Goal: Task Accomplishment & Management: Manage account settings

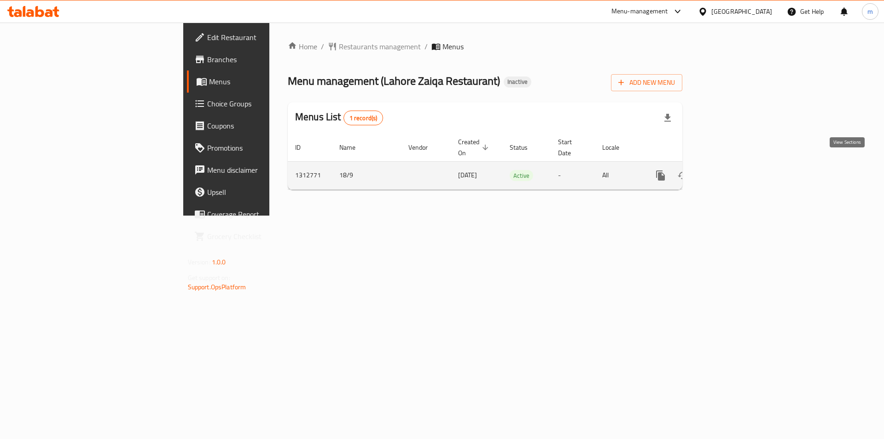
click at [733, 170] on icon "enhanced table" at bounding box center [727, 175] width 11 height 11
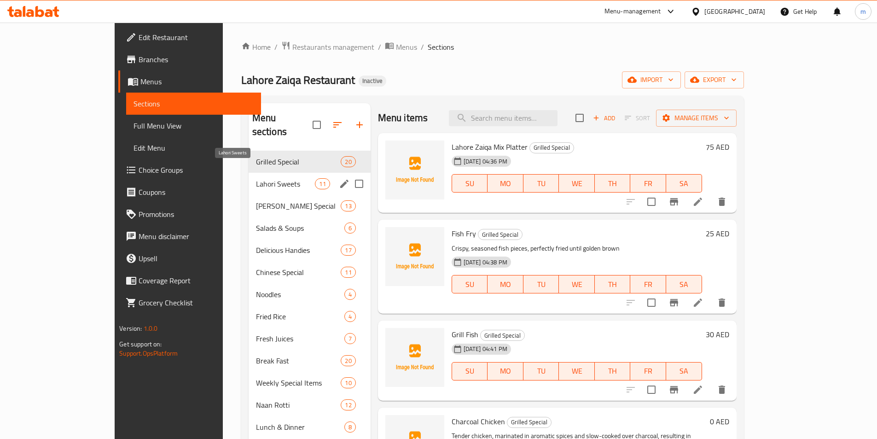
click at [256, 178] on span "Lahori Sweets" at bounding box center [285, 183] width 59 height 11
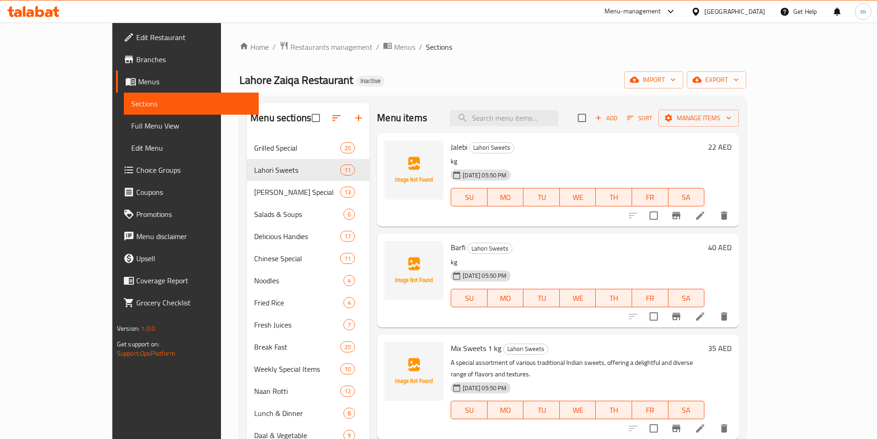
click at [607, 166] on div "[DATE] 05:50 PM SU MO TU WE TH FR SA" at bounding box center [577, 191] width 261 height 50
click at [706, 220] on icon at bounding box center [700, 215] width 11 height 11
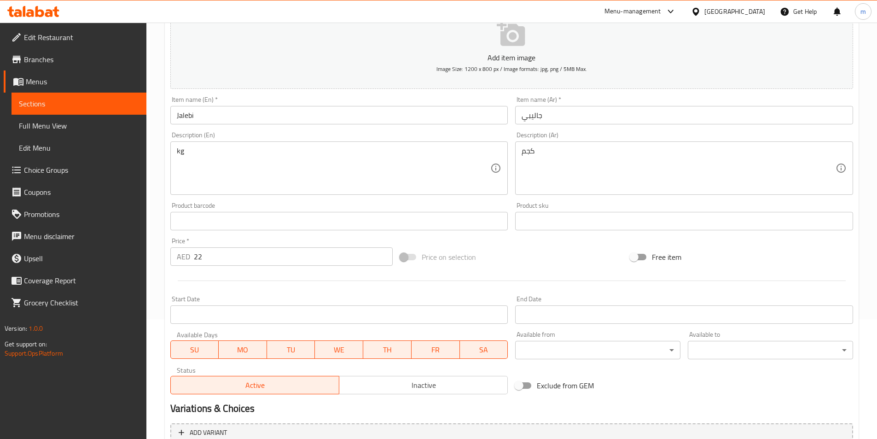
scroll to position [28, 0]
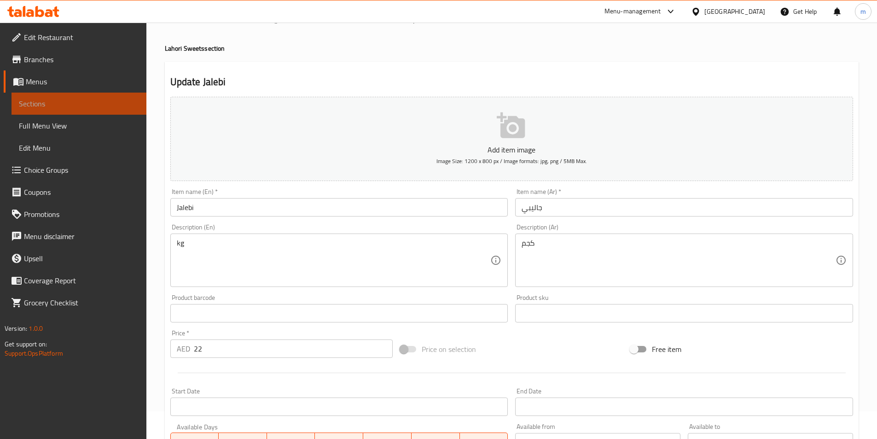
click at [62, 98] on span "Sections" at bounding box center [79, 103] width 120 height 11
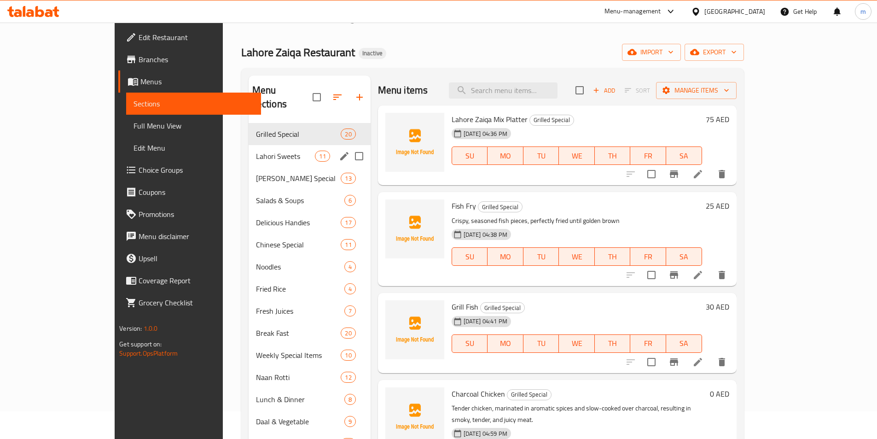
click at [256, 151] on span "Lahori Sweets" at bounding box center [285, 156] width 59 height 11
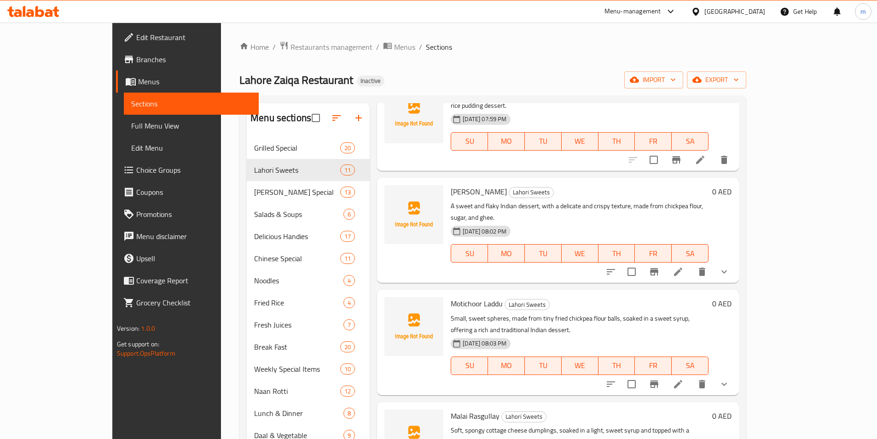
scroll to position [368, 0]
click at [617, 267] on icon "sort-choices" at bounding box center [610, 272] width 11 height 11
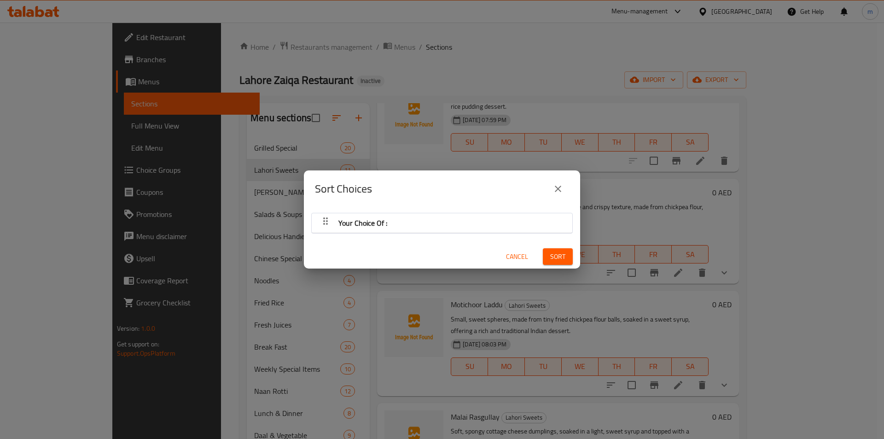
click at [560, 186] on icon "close" at bounding box center [558, 189] width 6 height 6
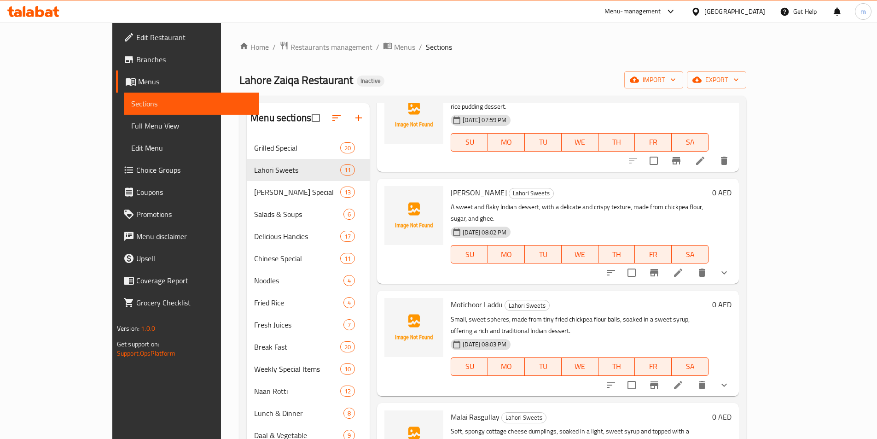
scroll to position [276, 0]
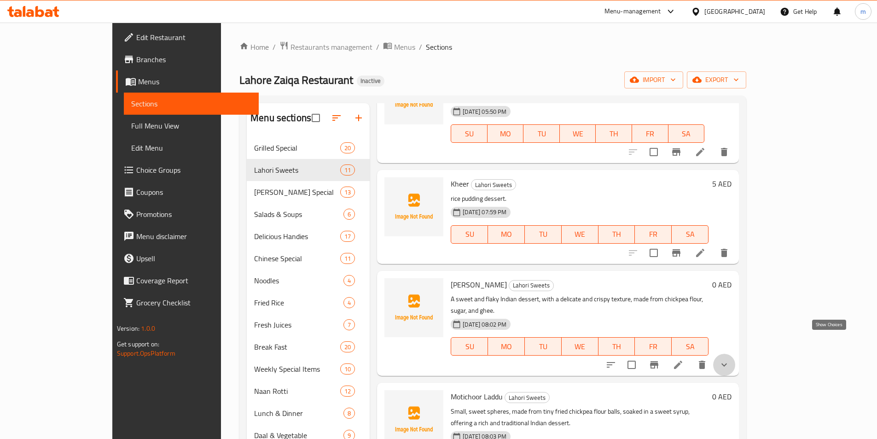
click at [730, 359] on icon "show more" at bounding box center [724, 364] width 11 height 11
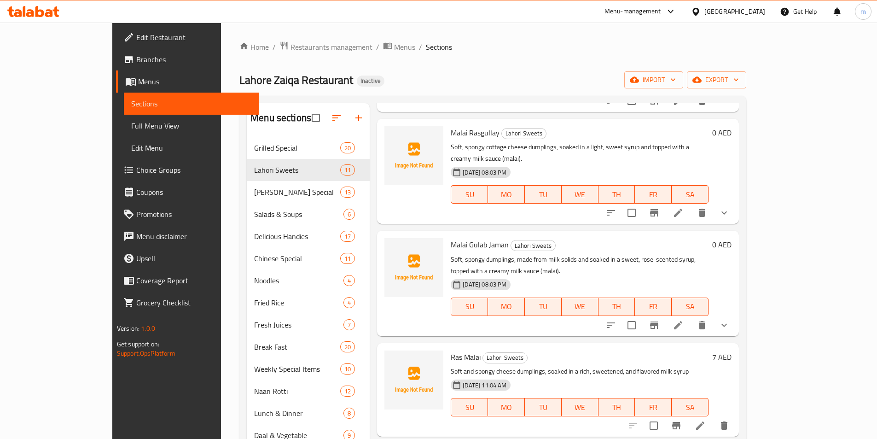
scroll to position [737, 0]
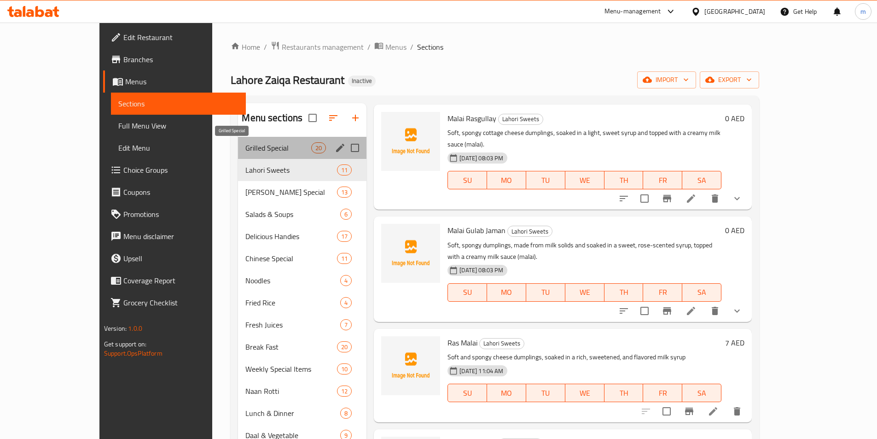
click at [245, 147] on span "Grilled Special" at bounding box center [278, 147] width 66 height 11
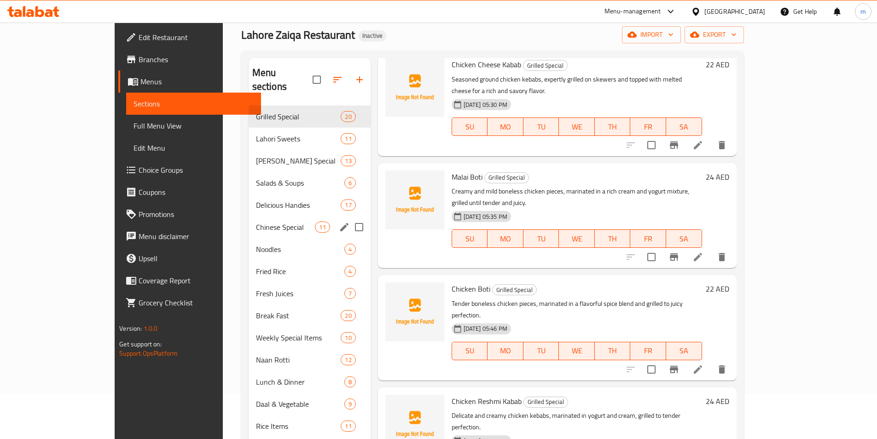
scroll to position [37, 0]
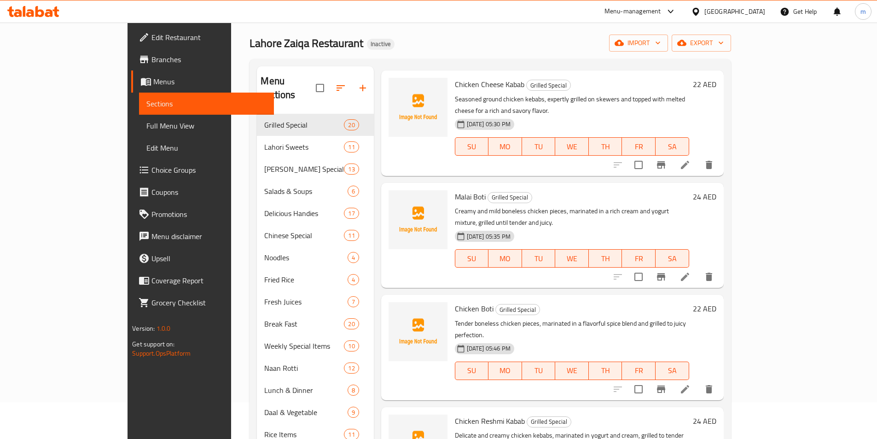
click at [44, 6] on div at bounding box center [33, 11] width 67 height 18
click at [46, 11] on icon at bounding box center [33, 11] width 52 height 11
